Goal: Task Accomplishment & Management: Use online tool/utility

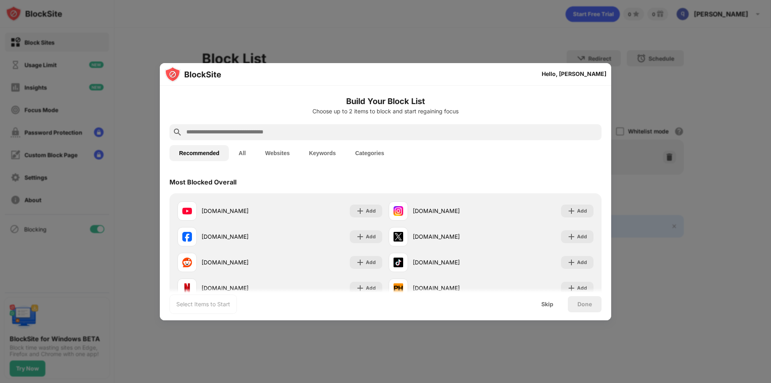
click at [247, 130] on input "text" at bounding box center [391, 132] width 413 height 10
paste input "**********"
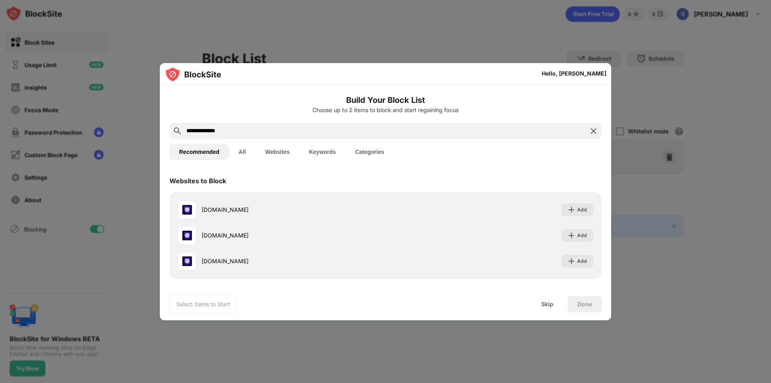
type input "**********"
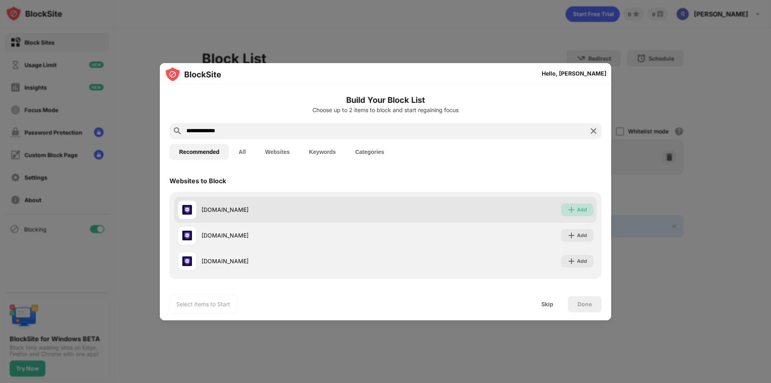
click at [567, 206] on img at bounding box center [571, 210] width 8 height 8
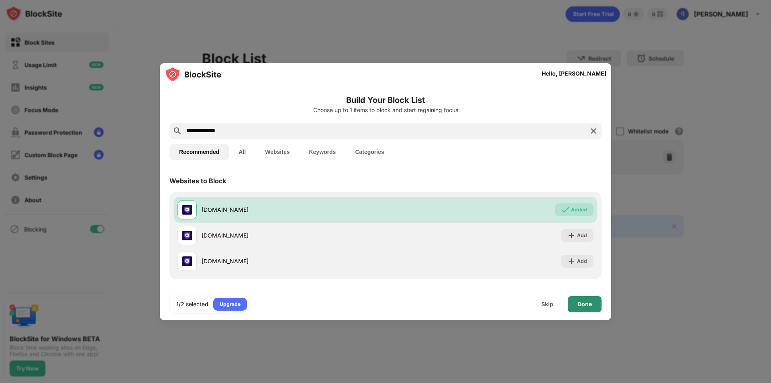
click at [591, 302] on div "Done" at bounding box center [584, 304] width 14 height 6
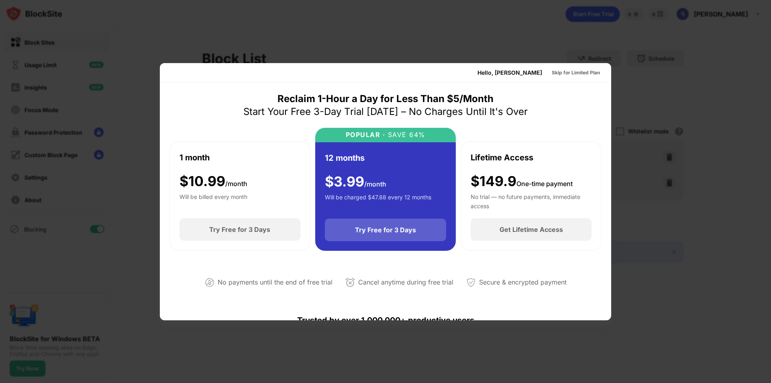
click at [386, 229] on div "Try Free for 3 Days" at bounding box center [385, 230] width 61 height 8
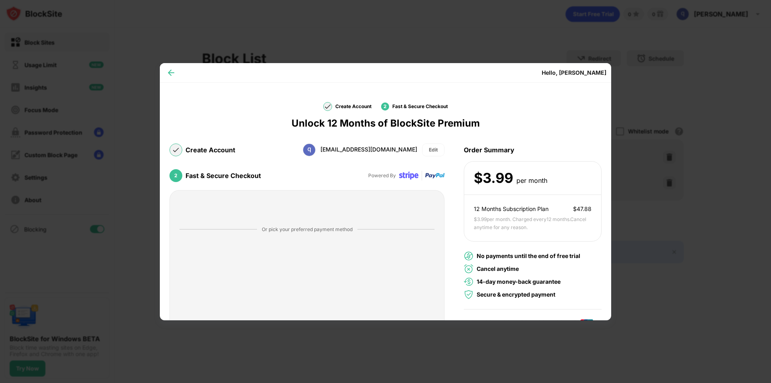
click at [174, 73] on img at bounding box center [171, 73] width 8 height 8
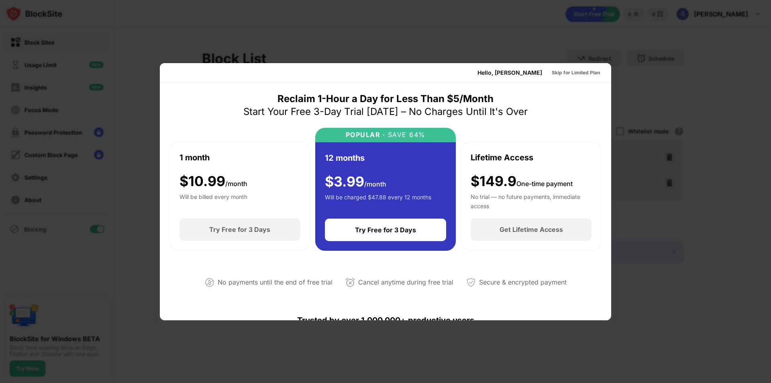
click at [664, 299] on div at bounding box center [385, 191] width 771 height 383
click at [238, 356] on div at bounding box center [385, 191] width 771 height 383
click at [566, 74] on div "Skip for Limited Plan" at bounding box center [576, 73] width 48 height 8
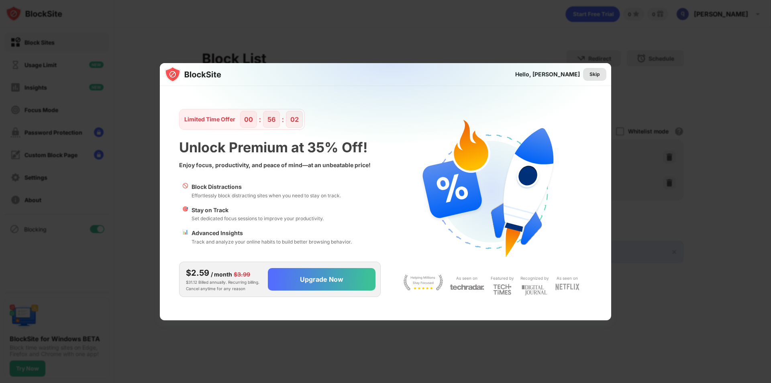
click at [593, 72] on div "Skip" at bounding box center [594, 74] width 10 height 8
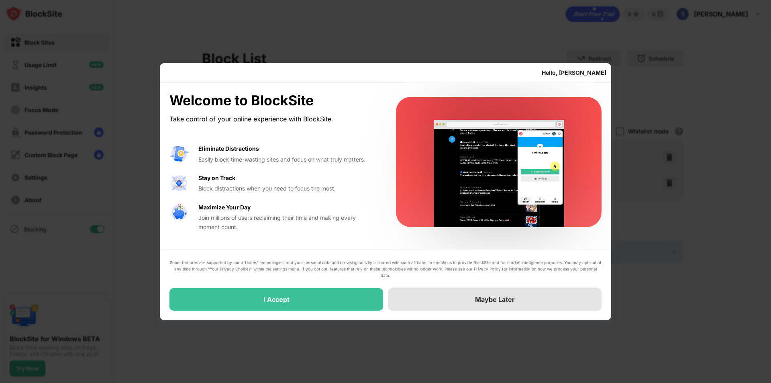
click at [494, 302] on div "Maybe Later" at bounding box center [495, 299] width 40 height 8
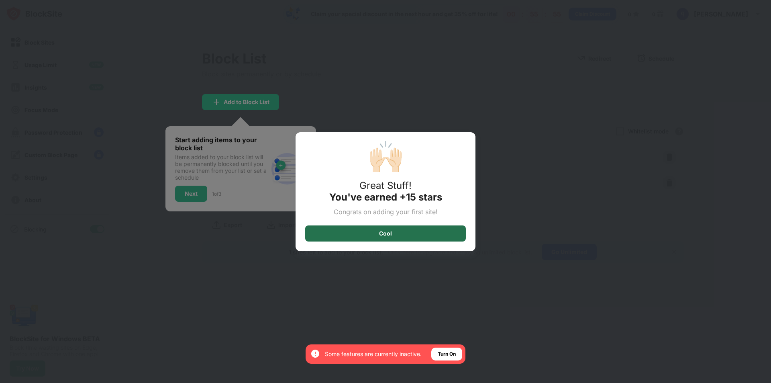
click at [382, 233] on div "Cool" at bounding box center [385, 233] width 13 height 6
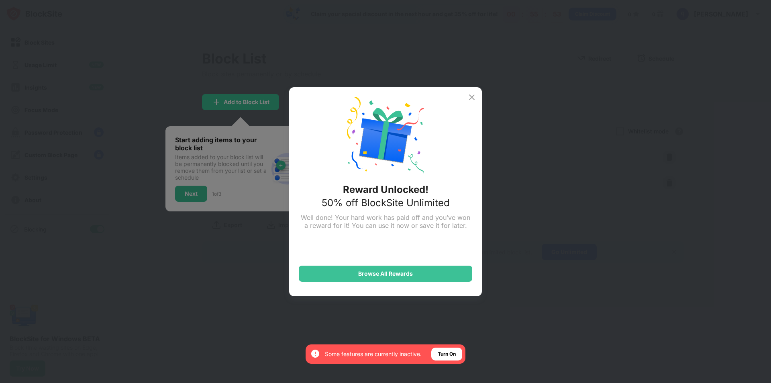
click at [474, 94] on img at bounding box center [472, 97] width 10 height 10
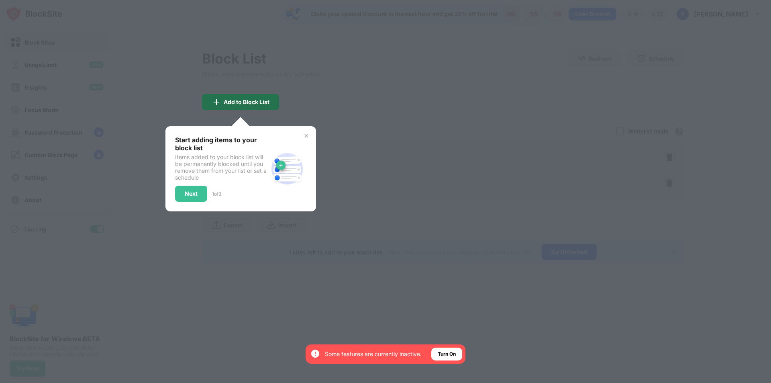
click at [226, 103] on div "Add to Block List" at bounding box center [247, 102] width 46 height 6
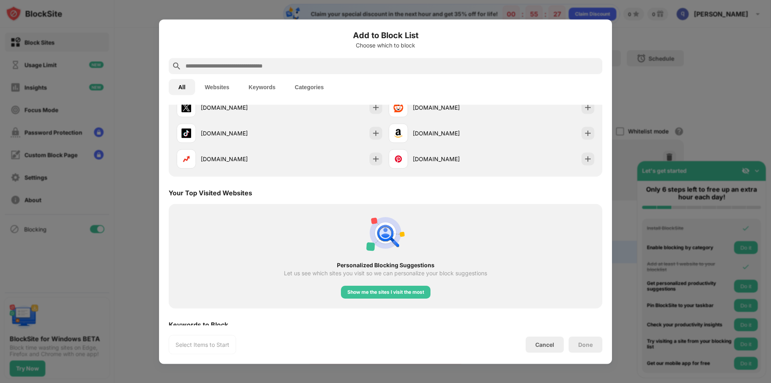
scroll to position [226, 0]
click at [545, 346] on div "Cancel" at bounding box center [544, 344] width 19 height 7
